Goal: Information Seeking & Learning: Learn about a topic

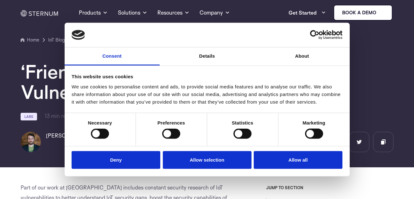
click at [69, 86] on div "This website uses cookies We use cookies to personalise content and ads, to pro…" at bounding box center [206, 88] width 281 height 43
click at [60, 86] on h1 "‘FriendlyName’ Buffer Overflow Vulnerability in Wemo Smart Plug V2" at bounding box center [207, 81] width 372 height 41
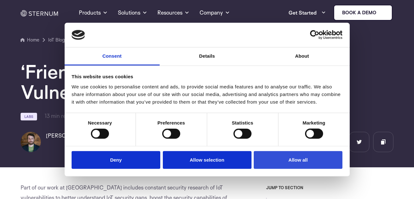
click at [277, 163] on button "Allow all" at bounding box center [298, 160] width 89 height 18
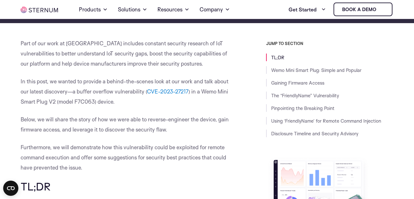
scroll to position [131, 0]
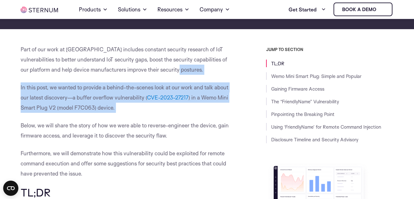
drag, startPoint x: 168, startPoint y: 68, endPoint x: 141, endPoint y: 120, distance: 58.6
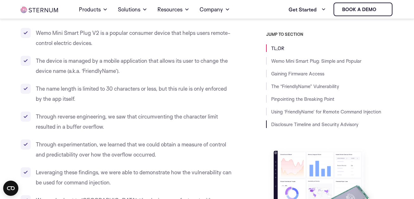
scroll to position [329, 0]
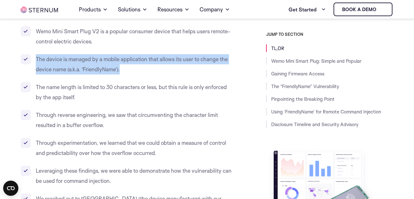
drag, startPoint x: 132, startPoint y: 65, endPoint x: 65, endPoint y: 42, distance: 70.9
click at [66, 42] on ul "Wemo Mini Smart Plug V2 is a popular consumer device that helps users remote-co…" at bounding box center [127, 157] width 213 height 263
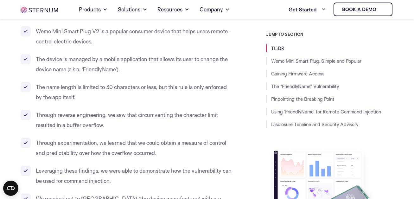
click at [66, 88] on li "The name length is limited to 30 characters or less, but this rule is only enfo…" at bounding box center [127, 92] width 213 height 20
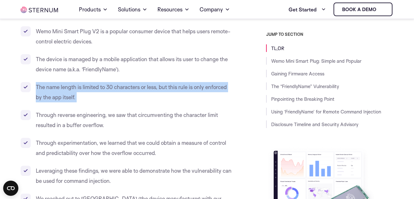
click at [66, 88] on li "The name length is limited to 30 characters or less, but this rule is only enfo…" at bounding box center [127, 92] width 213 height 20
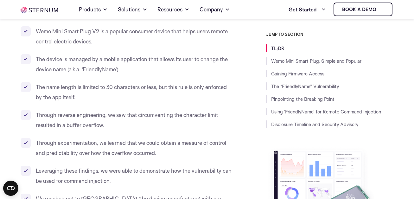
click at [74, 112] on li "Through reverse engineering, we saw that circumventing the character limit resu…" at bounding box center [127, 120] width 213 height 20
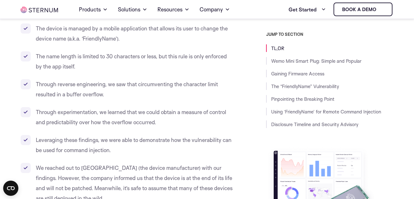
click at [77, 130] on ul "Wemo Mini Smart Plug V2 is a popular consumer device that helps users remote-co…" at bounding box center [127, 127] width 213 height 263
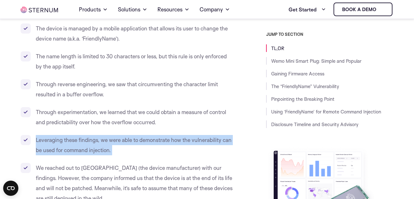
click at [77, 130] on ul "Wemo Mini Smart Plug V2 is a popular consumer device that helps users remote-co…" at bounding box center [127, 127] width 213 height 263
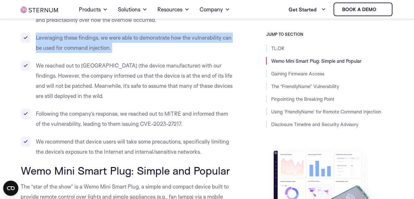
scroll to position [464, 0]
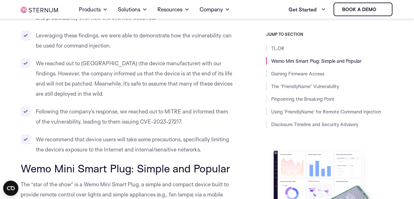
click at [80, 125] on li "Following the company’s response, we reached out to MITRE and informed them of …" at bounding box center [127, 116] width 213 height 20
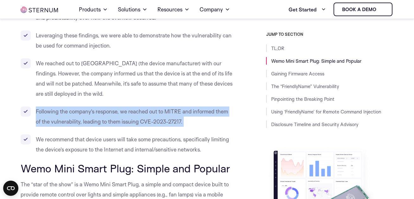
click at [80, 125] on li "Following the company’s response, we reached out to MITRE and informed them of …" at bounding box center [127, 116] width 213 height 20
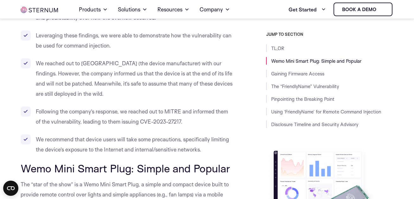
click at [84, 142] on li "We recommend that device users will take some precautions, specifically limitin…" at bounding box center [127, 144] width 213 height 20
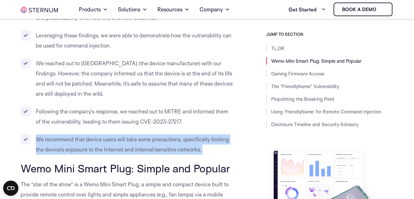
click at [84, 142] on li "We recommend that device users will take some precautions, specifically limitin…" at bounding box center [127, 144] width 213 height 20
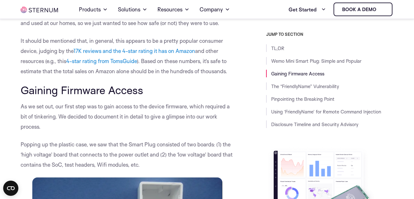
scroll to position [804, 0]
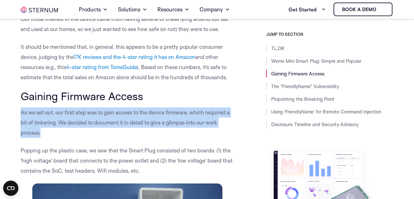
drag, startPoint x: 81, startPoint y: 133, endPoint x: 42, endPoint y: 104, distance: 48.0
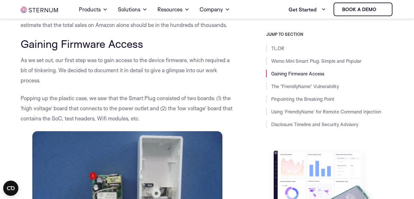
click at [42, 104] on p "Popping up the plastic case, we saw that the Smart Plug consisted of two boards…" at bounding box center [127, 108] width 213 height 30
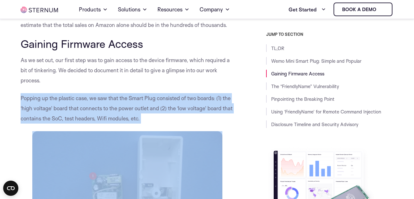
click at [42, 104] on p "Popping up the plastic case, we saw that the Smart Plug consisted of two boards…" at bounding box center [127, 108] width 213 height 30
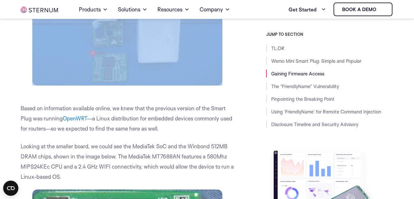
scroll to position [1077, 0]
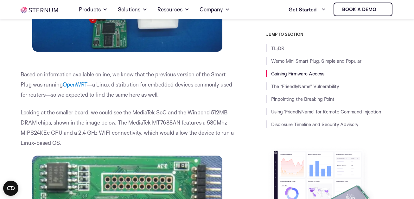
click at [27, 97] on p "Based on information available online, we knew that the previous version of the…" at bounding box center [127, 84] width 213 height 30
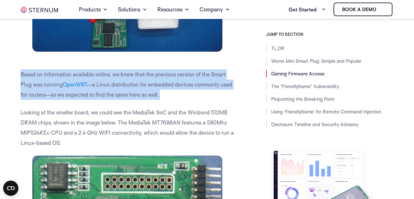
click at [27, 97] on p "Based on information available online, we knew that the previous version of the…" at bounding box center [127, 84] width 213 height 30
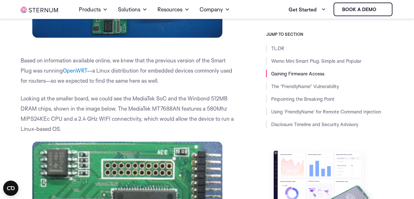
scroll to position [1093, 0]
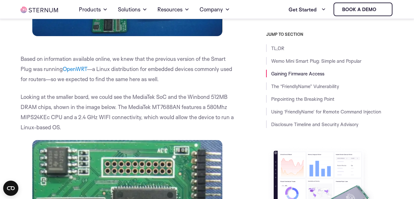
click at [23, 102] on p "Looking at the smaller board, we could see the MediaTek SoC and the Winbond 512…" at bounding box center [127, 112] width 213 height 41
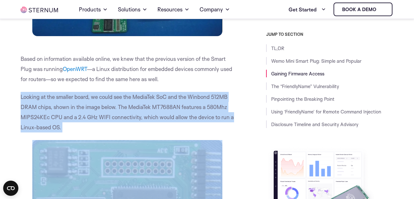
click at [23, 102] on p "Looking at the smaller board, we could see the MediaTek SoC and the Winbond 512…" at bounding box center [127, 112] width 213 height 41
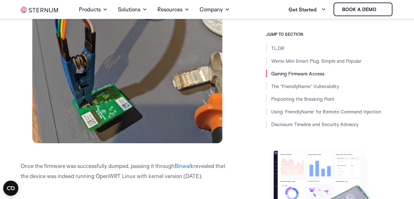
scroll to position [1795, 0]
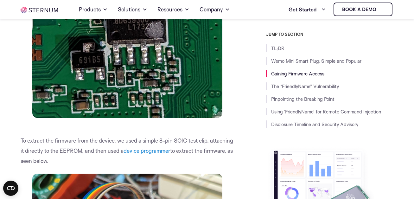
click at [114, 145] on p "To extract the firmware from the device, we used a simple 8-pin SOIC test clip,…" at bounding box center [127, 150] width 213 height 30
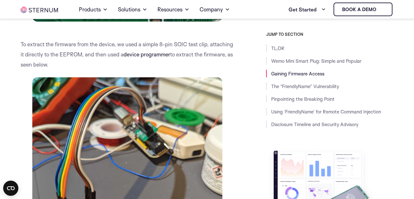
scroll to position [1622, 0]
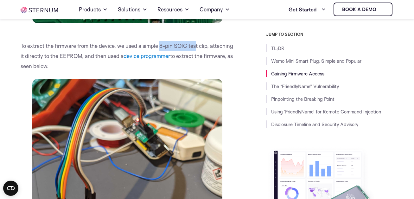
drag, startPoint x: 160, startPoint y: 45, endPoint x: 198, endPoint y: 45, distance: 37.7
click at [198, 45] on p "To extract the firmware from the device, we used a simple 8-pin SOIC test clip,…" at bounding box center [127, 56] width 213 height 30
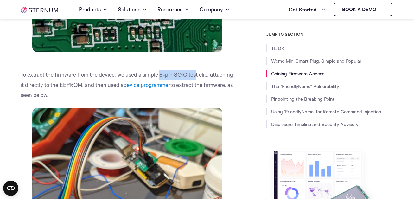
scroll to position [1593, 0]
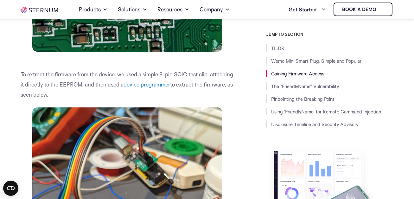
drag, startPoint x: 160, startPoint y: 73, endPoint x: 209, endPoint y: 74, distance: 49.4
click at [209, 74] on p "To extract the firmware from the device, we used a simple 8-pin SOIC test clip,…" at bounding box center [127, 84] width 213 height 30
copy p "8-pin SOIC test clip"
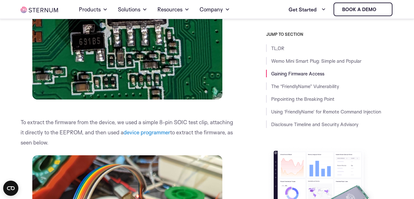
scroll to position [1553, 0]
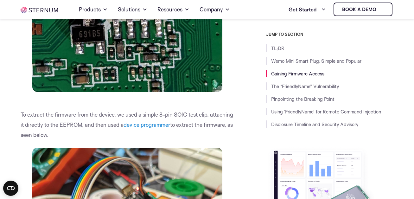
click at [161, 125] on link "device programmer" at bounding box center [146, 124] width 47 height 7
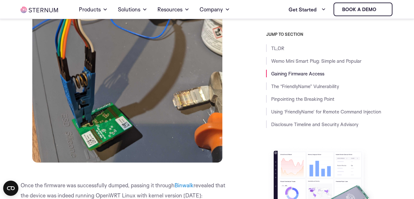
scroll to position [1763, 0]
click at [94, 117] on img at bounding box center [127, 49] width 190 height 225
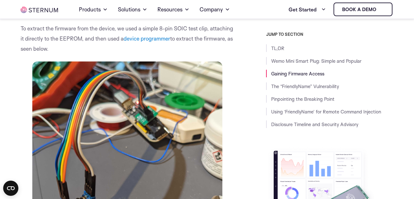
scroll to position [1597, 0]
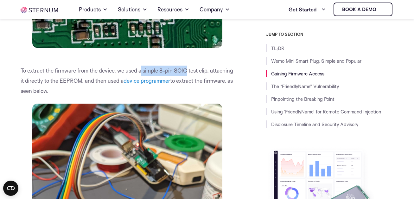
drag, startPoint x: 142, startPoint y: 70, endPoint x: 187, endPoint y: 71, distance: 45.3
click at [188, 71] on p "To extract the firmware from the device, we used a simple 8-pin SOIC test clip,…" at bounding box center [127, 81] width 213 height 30
copy p "simple 8-pin SOIC"
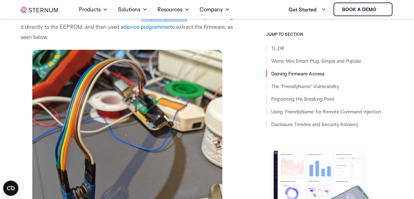
scroll to position [1650, 0]
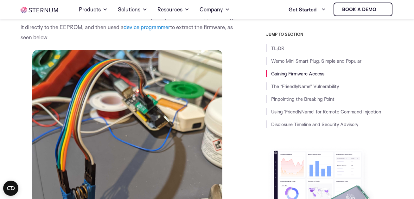
click at [148, 39] on p "To extract the firmware from the device, we used a simple 8-pin SOIC test clip,…" at bounding box center [127, 27] width 213 height 30
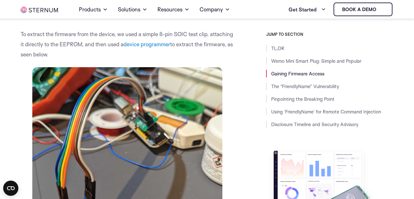
scroll to position [1631, 0]
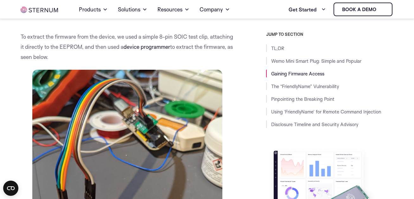
click at [170, 48] on link "device programmer" at bounding box center [146, 46] width 47 height 7
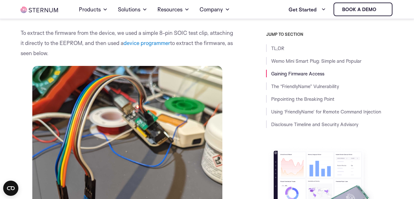
scroll to position [1632, 0]
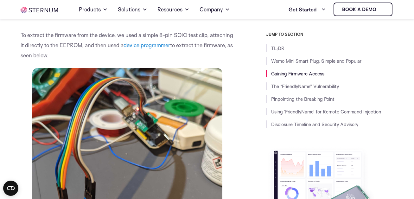
click at [46, 42] on p "To extract the firmware from the device, we used a simple 8-pin SOIC test clip,…" at bounding box center [127, 45] width 213 height 30
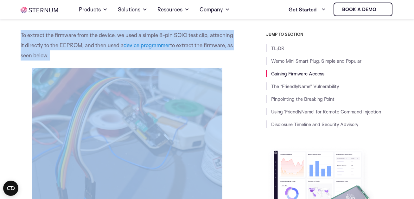
click at [46, 42] on p "To extract the firmware from the device, we used a simple 8-pin SOIC test clip,…" at bounding box center [127, 45] width 213 height 30
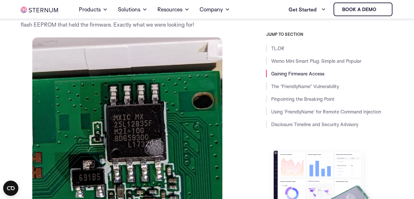
scroll to position [1393, 0]
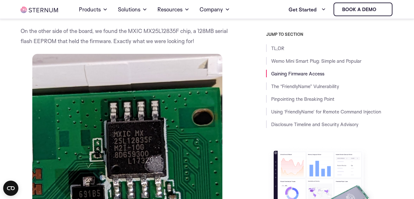
click at [46, 42] on p "On the other side of the board, we found the MXIC MX25L12835F chip, a 128MB ser…" at bounding box center [127, 36] width 213 height 20
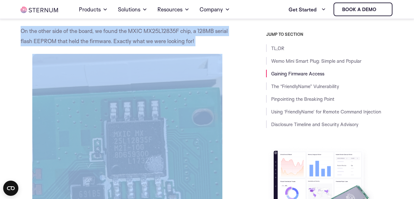
click at [46, 42] on p "On the other side of the board, we found the MXIC MX25L12835F chip, a 128MB ser…" at bounding box center [127, 36] width 213 height 20
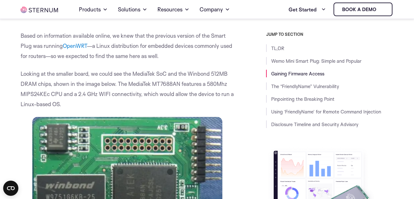
scroll to position [1116, 0]
click at [45, 46] on p "Based on information available online, we knew that the previous version of the…" at bounding box center [127, 46] width 213 height 30
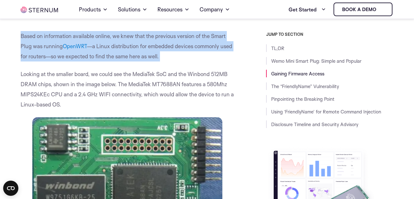
click at [45, 46] on p "Based on information available online, we knew that the previous version of the…" at bounding box center [127, 46] width 213 height 30
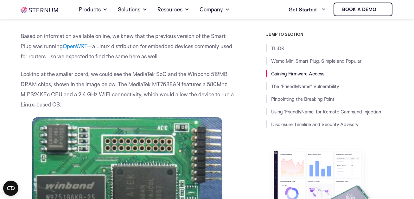
click at [56, 82] on p "Looking at the smaller board, we could see the MediaTek SoC and the Winbond 512…" at bounding box center [127, 89] width 213 height 41
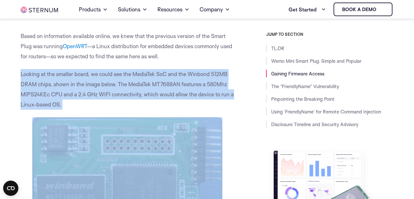
click at [56, 82] on p "Looking at the smaller board, we could see the MediaTek SoC and the Winbond 512…" at bounding box center [127, 89] width 213 height 41
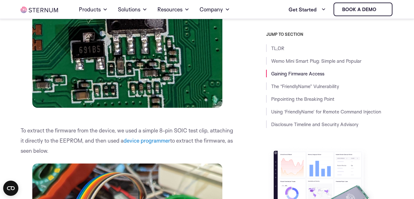
scroll to position [1614, 0]
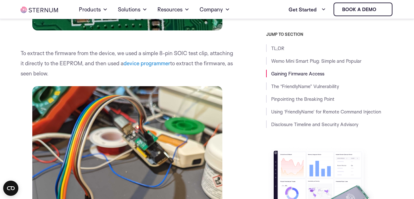
click at [60, 73] on p "To extract the firmware from the device, we used a simple 8-pin SOIC test clip,…" at bounding box center [127, 63] width 213 height 30
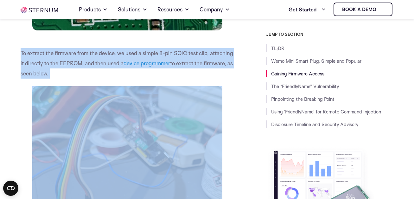
click at [60, 73] on p "To extract the firmware from the device, we used a simple 8-pin SOIC test clip,…" at bounding box center [127, 63] width 213 height 30
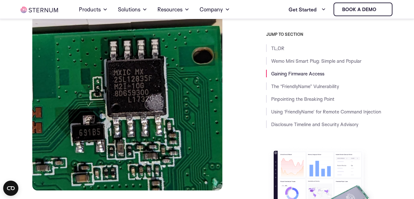
scroll to position [1426, 0]
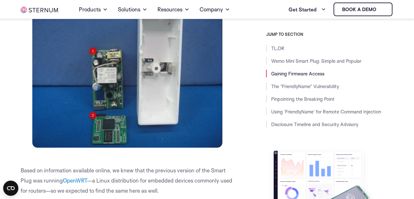
scroll to position [981, 0]
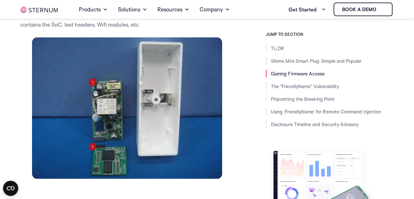
scroll to position [950, 0]
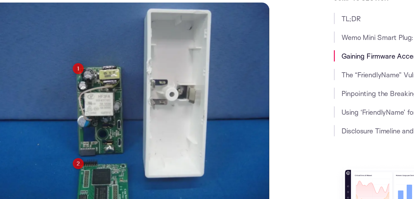
drag, startPoint x: 128, startPoint y: 109, endPoint x: 307, endPoint y: 168, distance: 188.3
click at [307, 162] on img at bounding box center [321, 185] width 111 height 79
